Goal: Check status: Check status

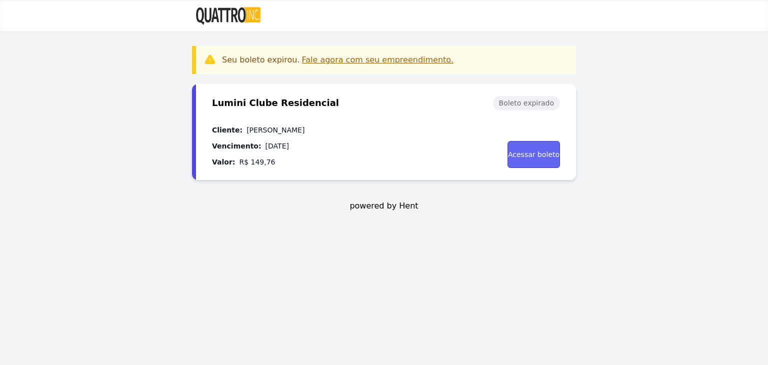
click at [529, 156] on link "Acessar boleto" at bounding box center [534, 154] width 53 height 27
click at [324, 62] on h3 "Fale agora com seu empreendimento." at bounding box center [378, 60] width 152 height 12
drag, startPoint x: 277, startPoint y: 62, endPoint x: 331, endPoint y: 57, distance: 54.2
click at [280, 61] on h3 "Seu boleto expirou." at bounding box center [261, 60] width 78 height 12
click at [333, 57] on h3 "Fale agora com seu empreendimento." at bounding box center [378, 60] width 152 height 12
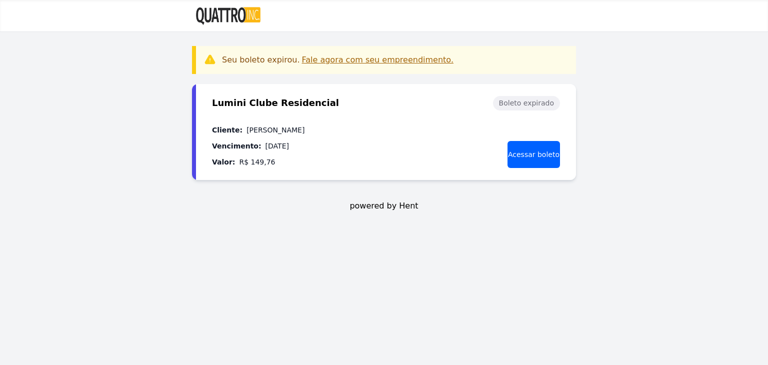
click at [385, 55] on h3 "Fale agora com seu empreendimento." at bounding box center [378, 60] width 152 height 12
click at [518, 104] on div "Boleto expirado" at bounding box center [526, 103] width 67 height 15
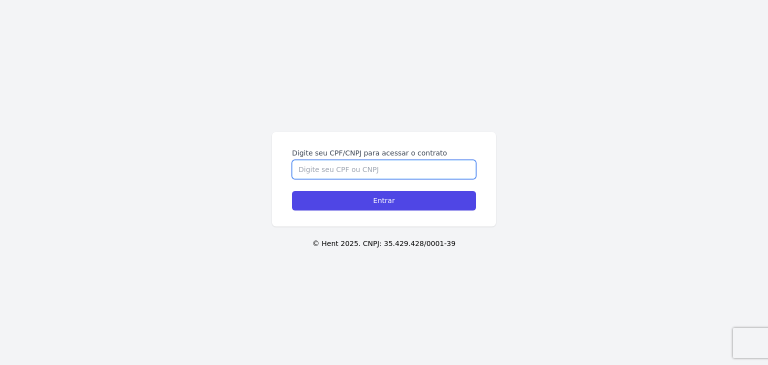
click at [377, 168] on input "Digite seu CPF/CNPJ para acessar o contrato" at bounding box center [384, 169] width 184 height 19
type input "41255301813"
click at [292, 191] on input "Entrar" at bounding box center [384, 201] width 184 height 20
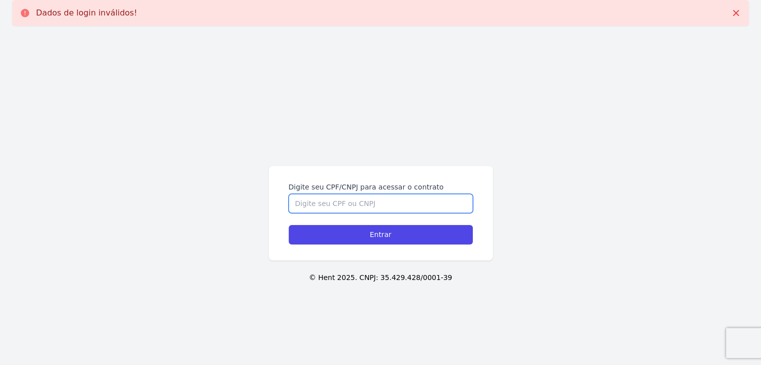
click at [366, 206] on input "Digite seu CPF/CNPJ para acessar o contrato" at bounding box center [381, 203] width 184 height 19
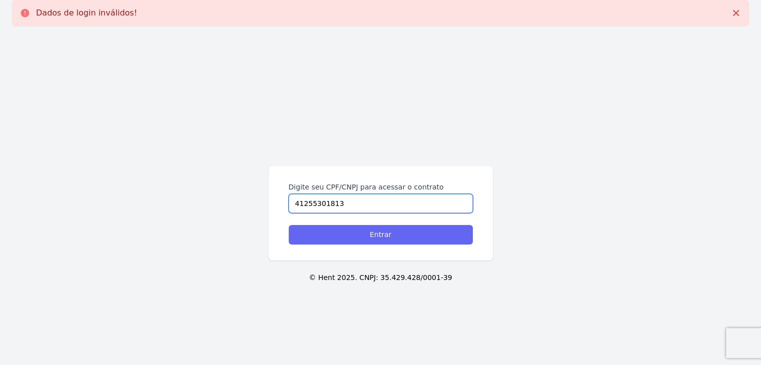
type input "41255301813"
click at [389, 234] on input "Entrar" at bounding box center [381, 235] width 184 height 20
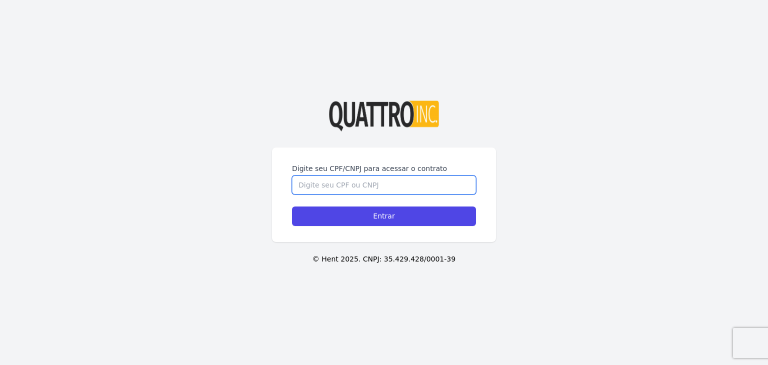
click at [323, 181] on input "Digite seu CPF/CNPJ para acessar o contrato" at bounding box center [384, 185] width 184 height 19
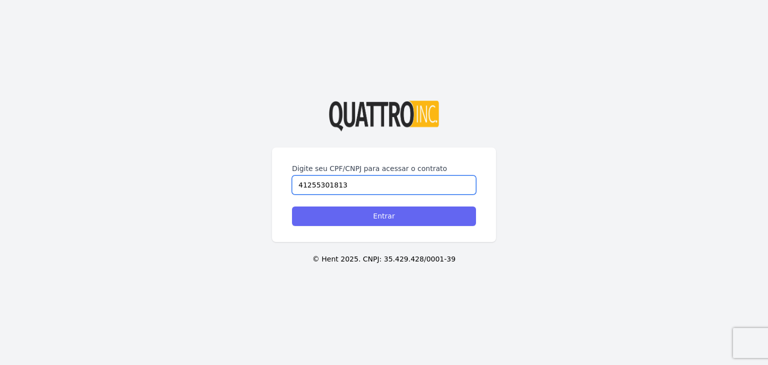
type input "41255301813"
click at [364, 217] on input "Entrar" at bounding box center [384, 217] width 184 height 20
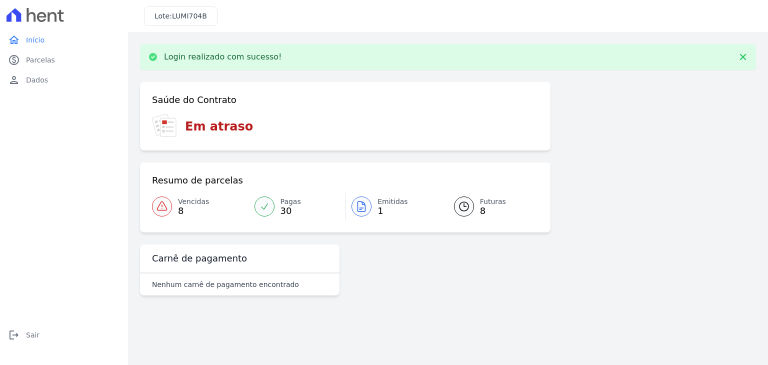
click at [151, 207] on div "Resumo de parcelas Vencidas 8 Pagas 30 Emitidas 1 Futuras 8" at bounding box center [345, 198] width 411 height 70
click at [159, 206] on icon at bounding box center [162, 206] width 10 height 9
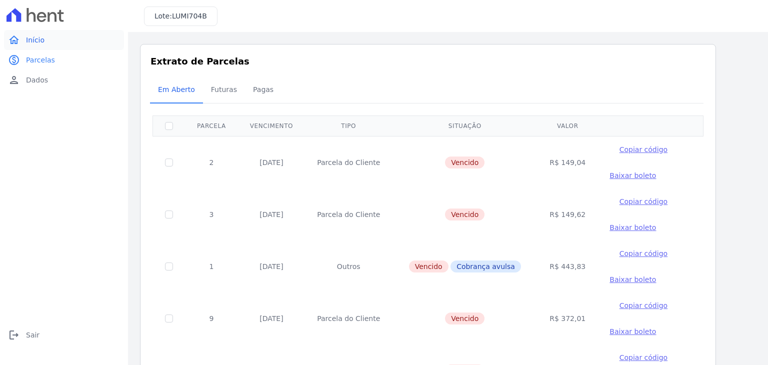
click at [38, 41] on span "Início" at bounding box center [35, 40] width 19 height 10
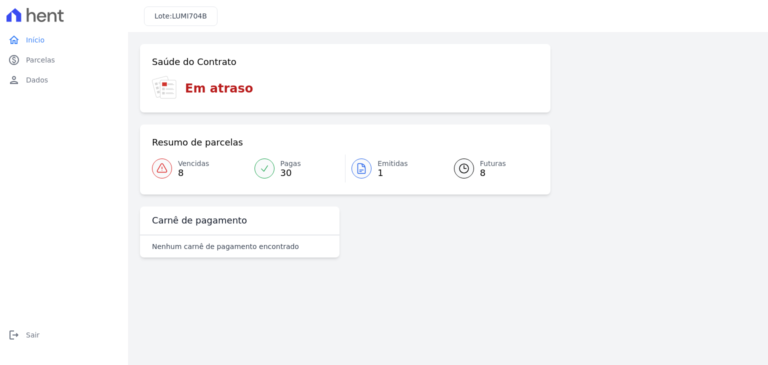
click at [363, 173] on icon at bounding box center [362, 169] width 12 height 12
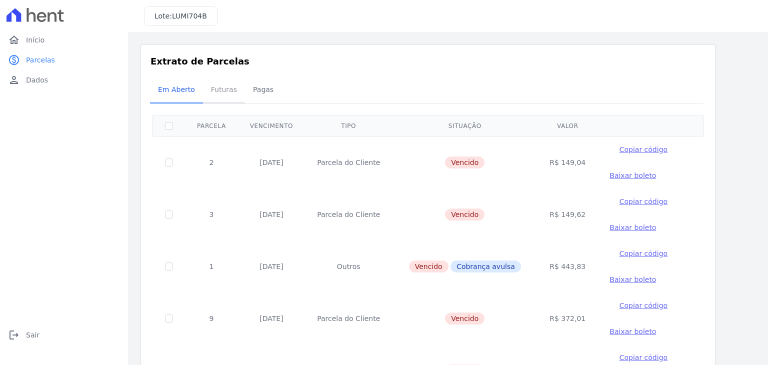
click at [212, 83] on span "Futuras" at bounding box center [224, 90] width 38 height 20
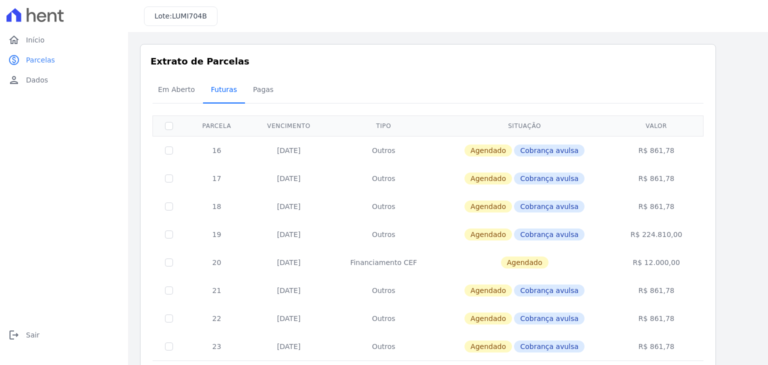
click at [220, 89] on span "Futuras" at bounding box center [224, 90] width 38 height 20
click at [262, 85] on span "Pagas" at bounding box center [263, 90] width 33 height 20
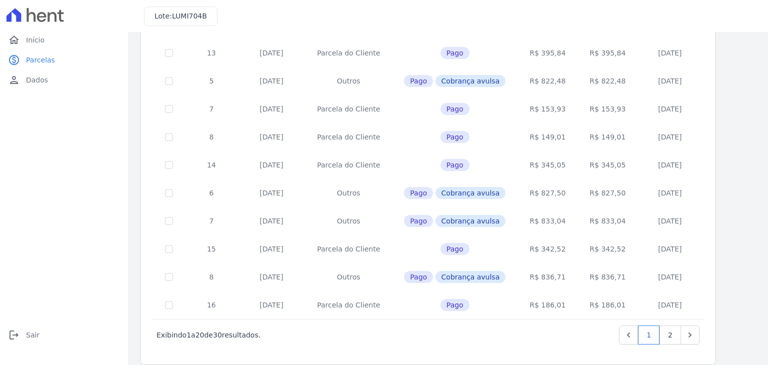
scroll to position [396, 0]
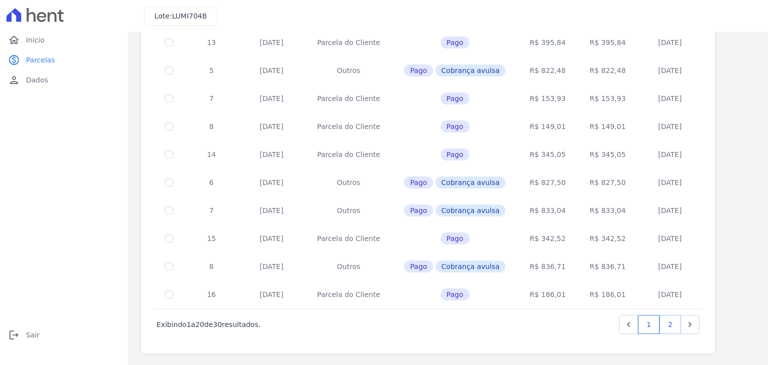
click at [667, 325] on link "2" at bounding box center [671, 324] width 22 height 19
